Goal: Information Seeking & Learning: Learn about a topic

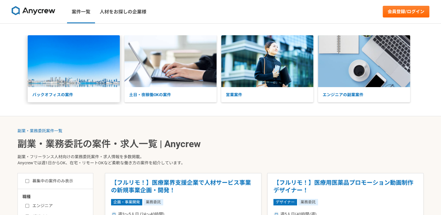
click at [72, 84] on img at bounding box center [74, 61] width 92 height 52
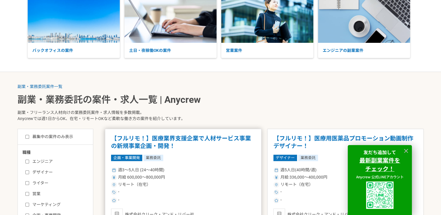
scroll to position [117, 0]
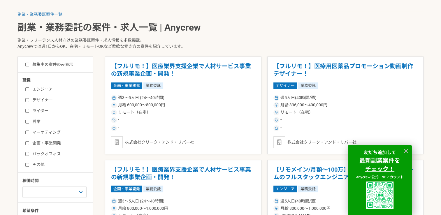
click at [27, 164] on input "その他" at bounding box center [27, 165] width 4 height 4
checkbox input "true"
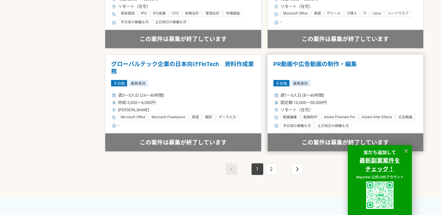
scroll to position [1108, 0]
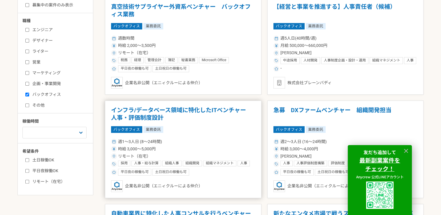
scroll to position [175, 0]
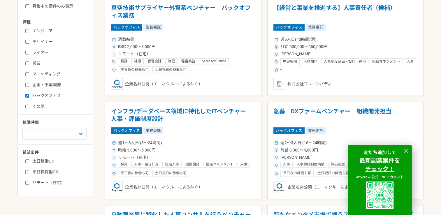
click at [30, 52] on label "ライター" at bounding box center [58, 53] width 67 height 6
click at [29, 52] on input "ライター" at bounding box center [27, 53] width 4 height 4
checkbox input "true"
click at [24, 108] on div "エンジニア デザイナー ライター 営業 マーケティング 企画・事業開発 バックオフィス その他" at bounding box center [57, 67] width 70 height 83
click at [26, 105] on input "その他" at bounding box center [27, 107] width 4 height 4
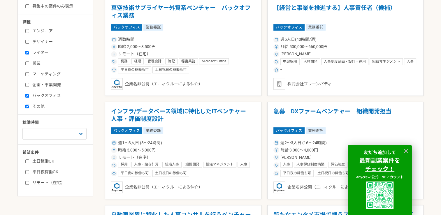
checkbox input "true"
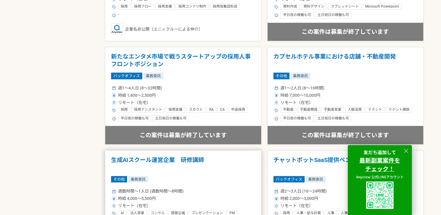
scroll to position [437, 0]
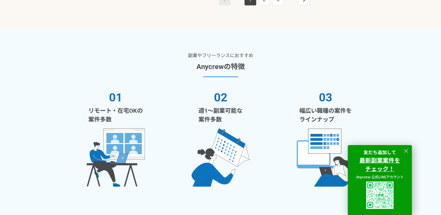
scroll to position [1079, 0]
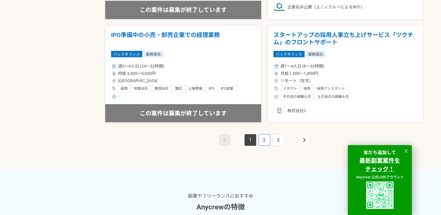
click at [264, 139] on link "2" at bounding box center [265, 140] width 12 height 12
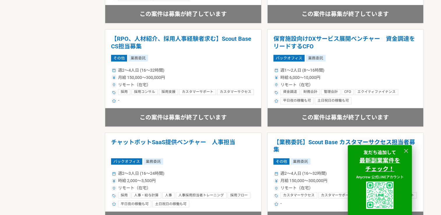
scroll to position [408, 0]
